Goal: Communication & Community: Answer question/provide support

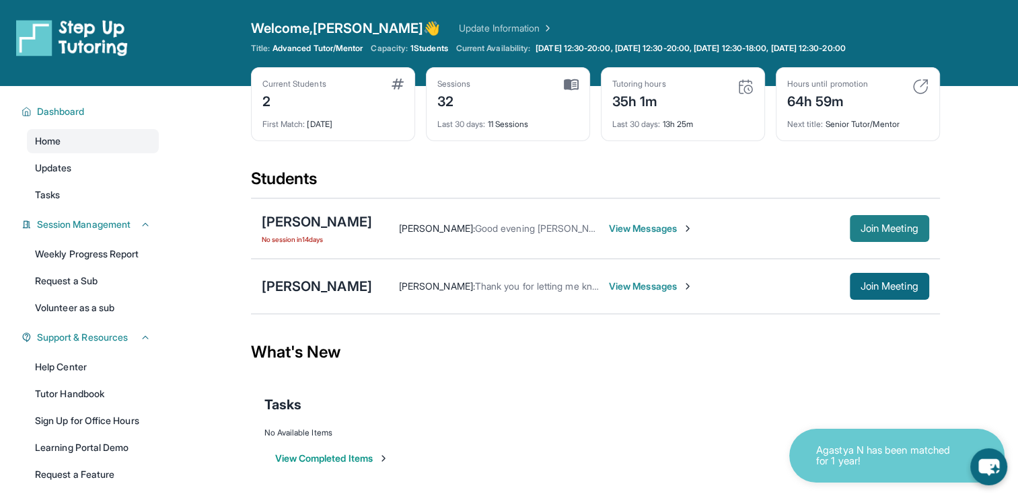
click at [901, 220] on button "Join Meeting" at bounding box center [889, 228] width 79 height 27
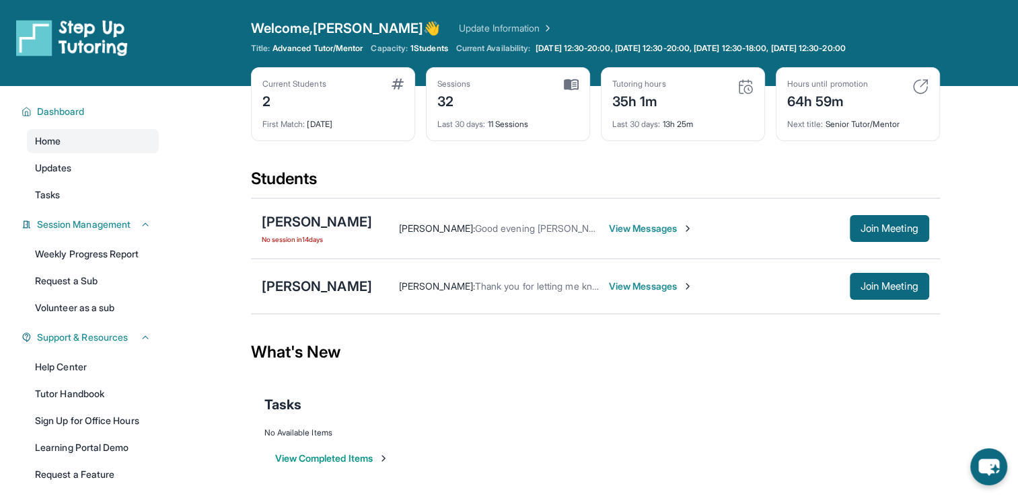
click at [627, 230] on span "View Messages" at bounding box center [651, 228] width 84 height 13
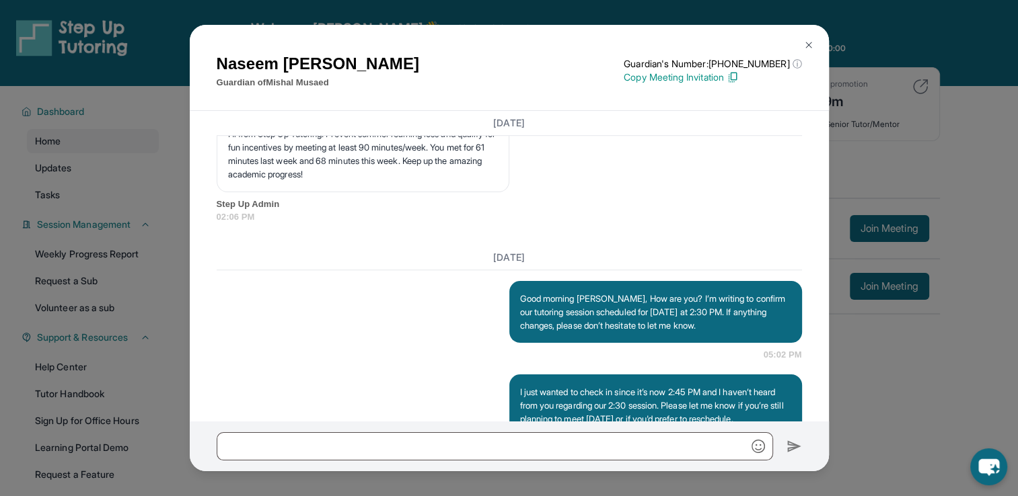
scroll to position [15491, 0]
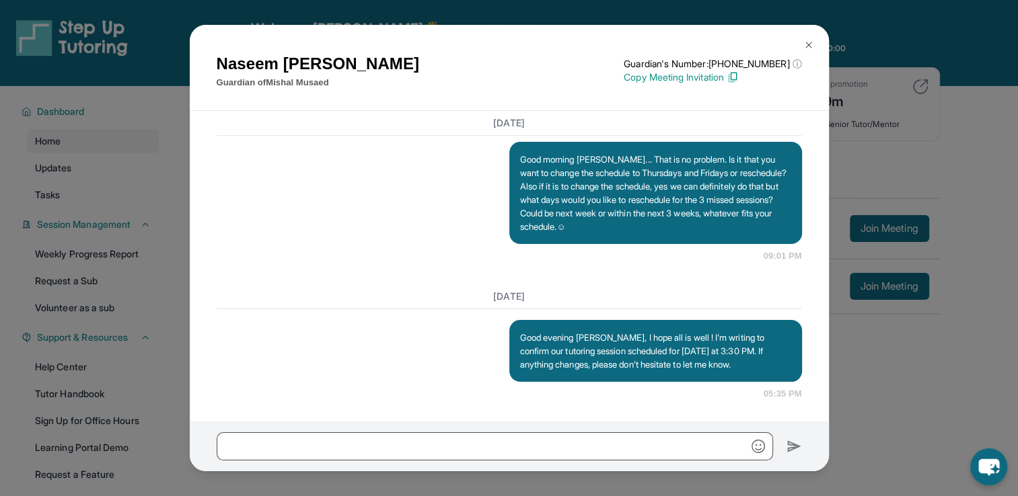
click at [811, 45] on img at bounding box center [808, 45] width 11 height 11
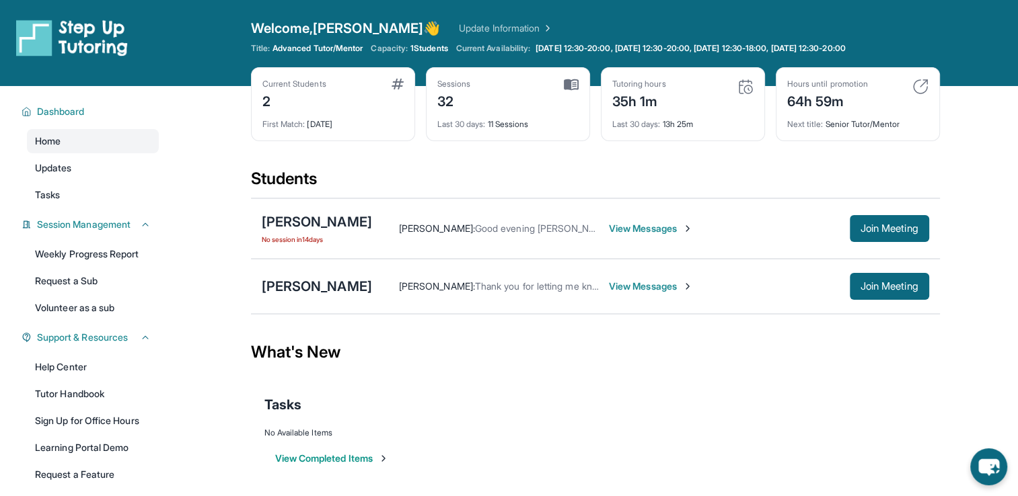
click at [609, 225] on span "View Messages" at bounding box center [651, 228] width 84 height 13
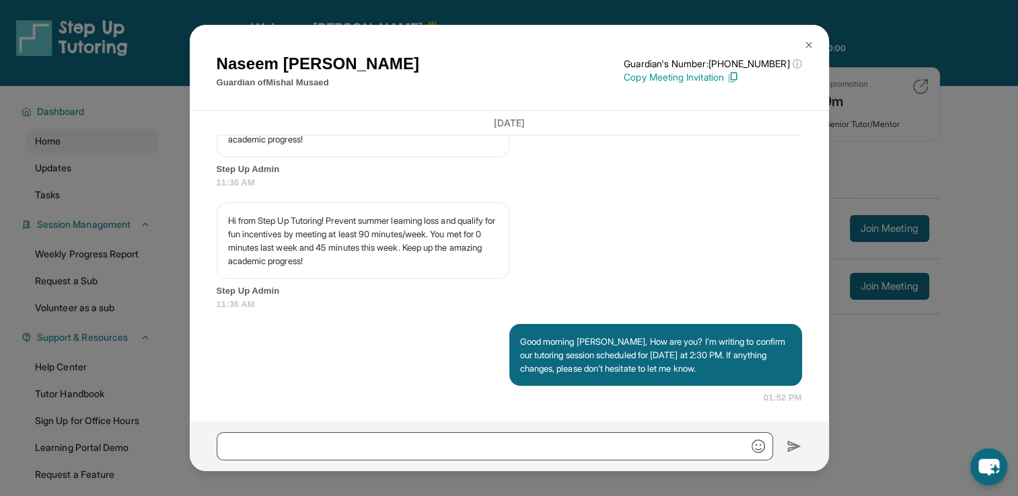
scroll to position [13740, 0]
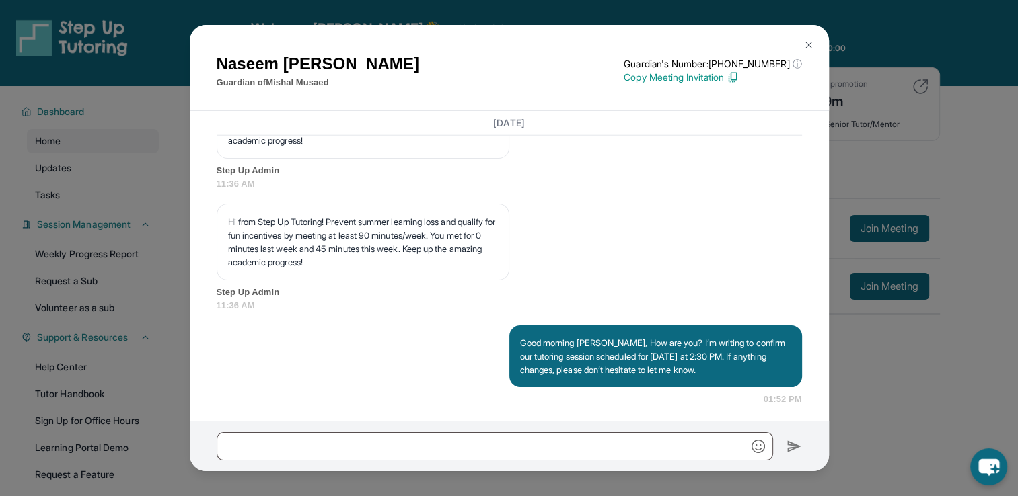
drag, startPoint x: 516, startPoint y: 196, endPoint x: 600, endPoint y: 252, distance: 100.9
drag, startPoint x: 600, startPoint y: 252, endPoint x: 588, endPoint y: 236, distance: 19.6
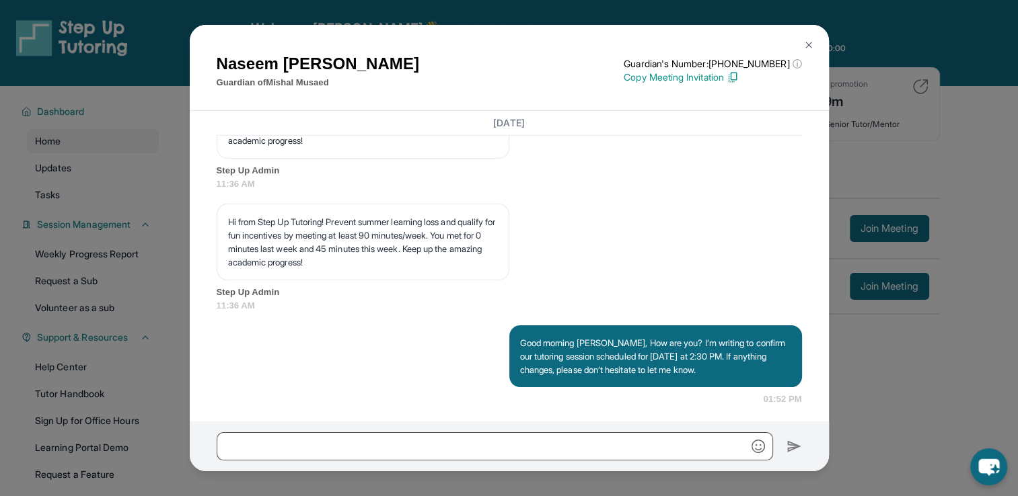
drag, startPoint x: 584, startPoint y: 235, endPoint x: 494, endPoint y: 182, distance: 104.1
copy p "I just wanted to check in since it’s now 2:50 PM and I haven’t heard from you r…"
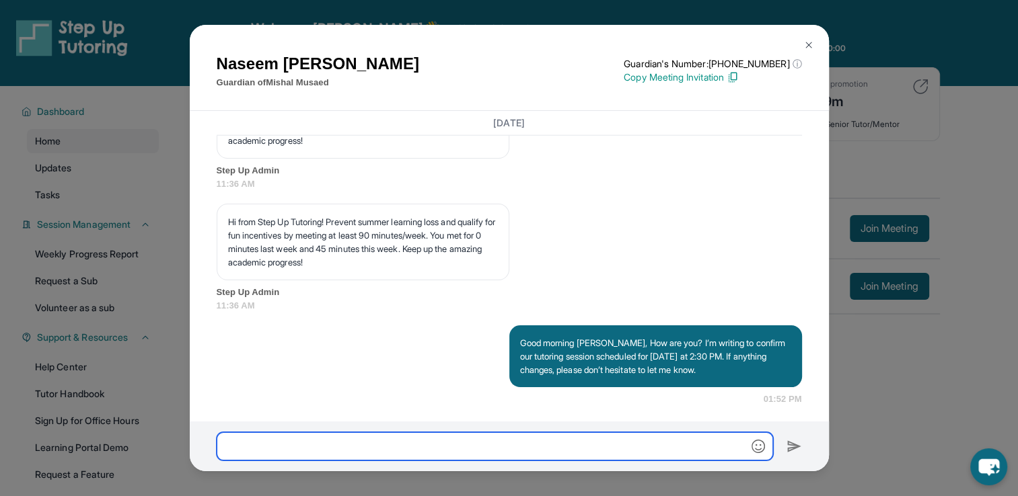
click at [521, 457] on input "text" at bounding box center [495, 447] width 556 height 28
paste input "**********"
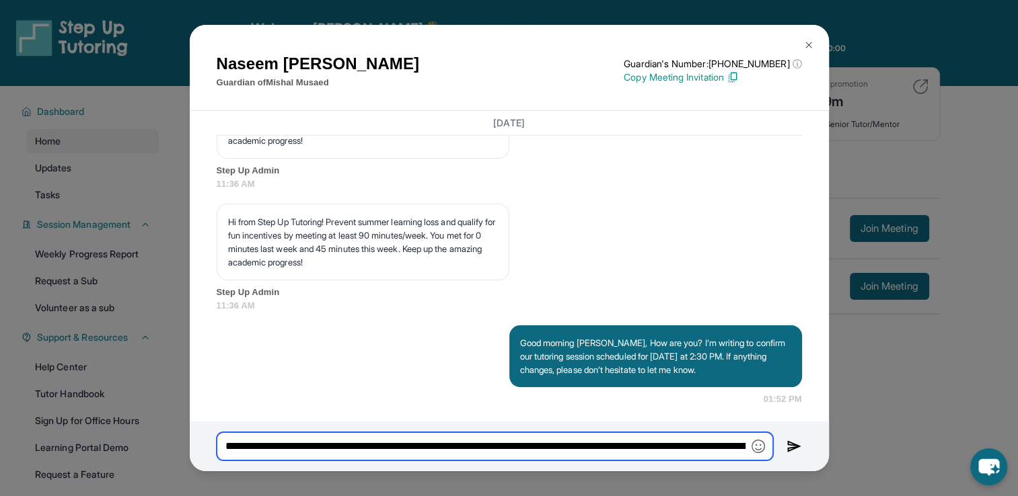
scroll to position [0, 459]
click at [234, 447] on input "**********" at bounding box center [495, 447] width 556 height 28
click at [291, 445] on input "**********" at bounding box center [495, 447] width 556 height 28
type input "**********"
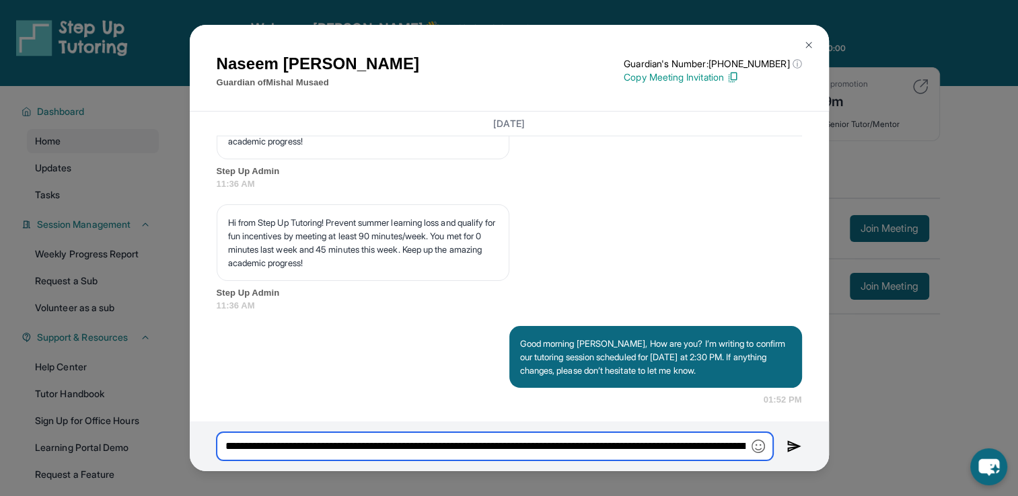
scroll to position [15491, 0]
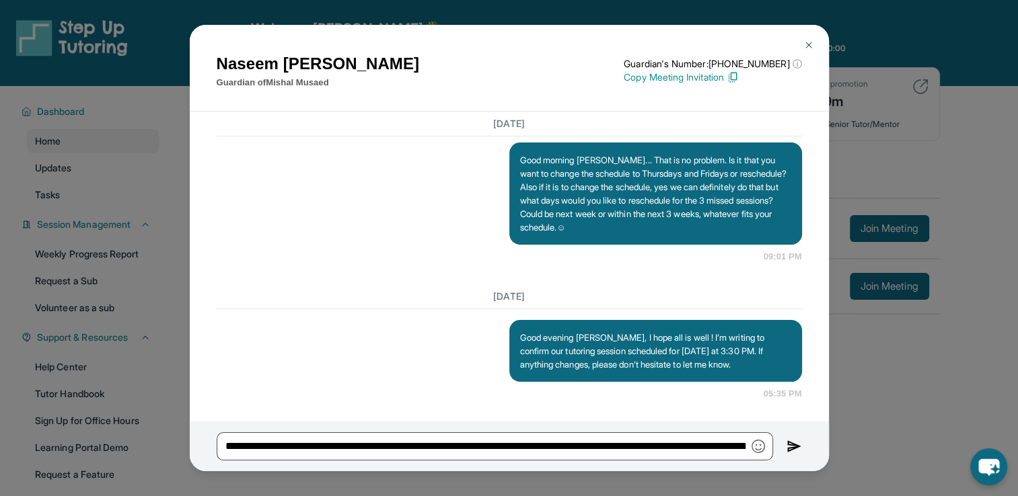
click at [795, 451] on img at bounding box center [793, 447] width 15 height 16
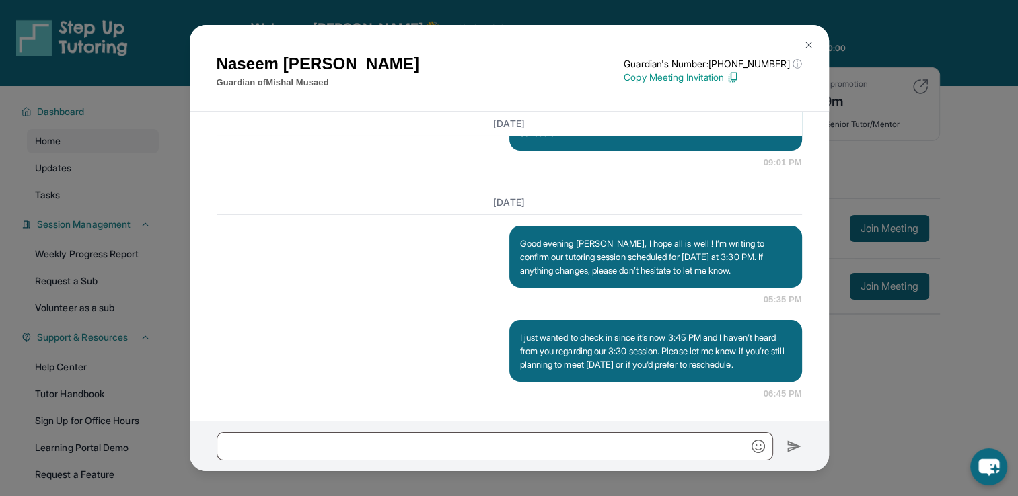
scroll to position [15598, 0]
click at [809, 48] on img at bounding box center [808, 45] width 11 height 11
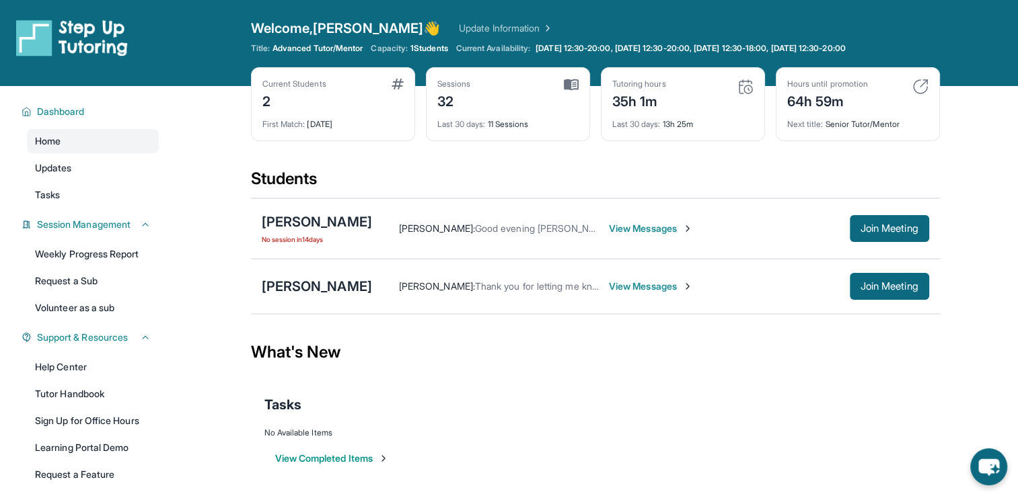
click at [630, 250] on div "Mishal Musaed No session in 14 days Isabella Ramcharitar : Good evening Naseem,…" at bounding box center [595, 228] width 689 height 61
click at [635, 226] on span "View Messages" at bounding box center [651, 228] width 84 height 13
